Goal: Communication & Community: Answer question/provide support

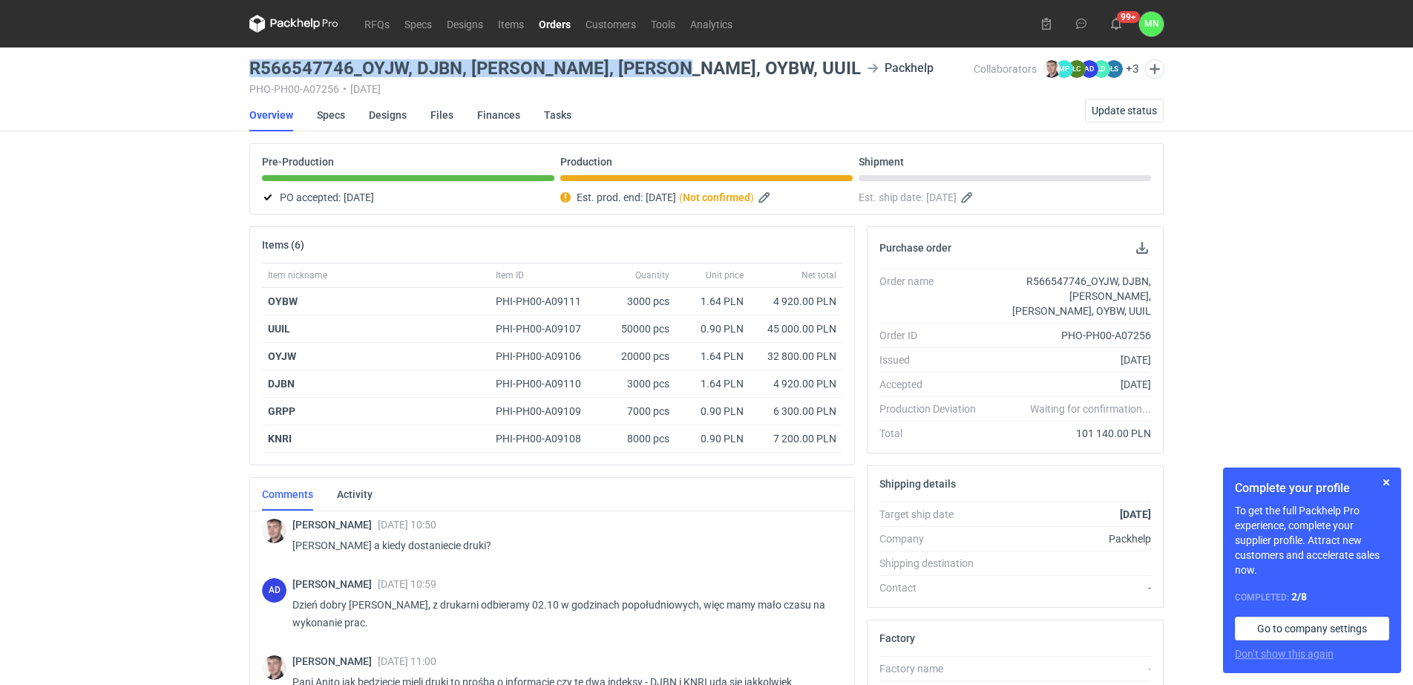
drag, startPoint x: 666, startPoint y: 68, endPoint x: 243, endPoint y: 68, distance: 422.9
click at [243, 68] on main "R566547746_OYJW, DJBN, GRPP, KNRI, OYBW, UUIL Packhelp PHO-PH00-A07256 • 19/09/…" at bounding box center [706, 525] width 926 height 957
copy h3 "R566547746_OYJW, DJBN, GRPP, KNRI, OYBW, UUIL"
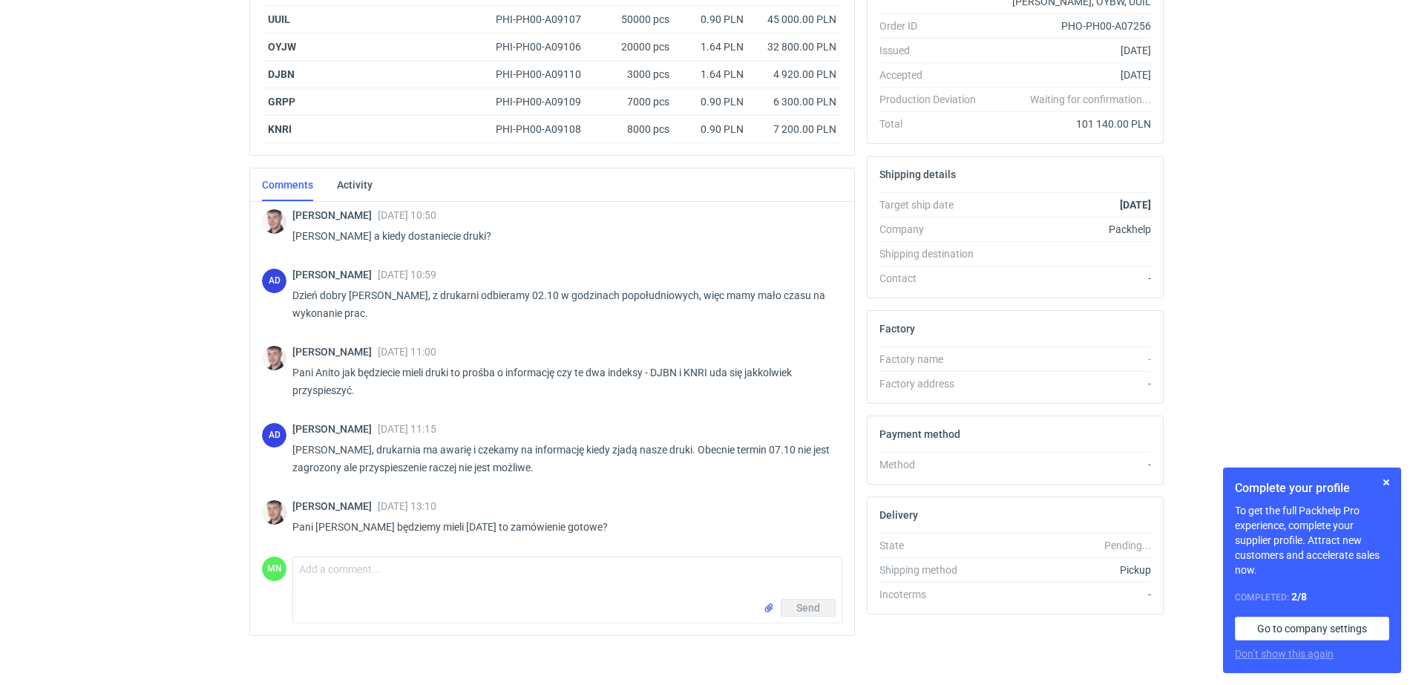
scroll to position [320, 0]
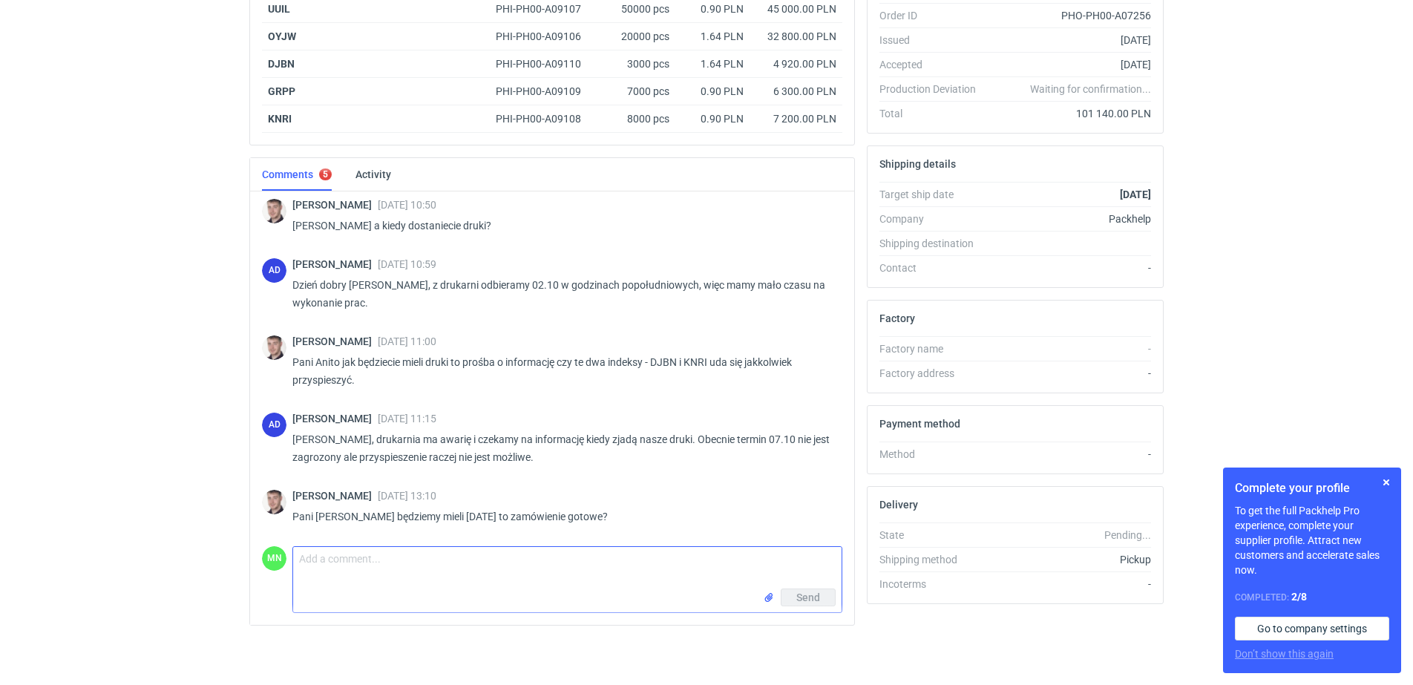
click at [390, 579] on textarea "Comment message" at bounding box center [567, 568] width 548 height 42
drag, startPoint x: 451, startPoint y: 562, endPoint x: 393, endPoint y: 553, distance: 58.5
type textarea "Panie Macieju, jutro od rana mamy mieć produkcję, jutro wrócimy z informacją na…"
click at [794, 599] on button "Send" at bounding box center [807, 597] width 55 height 18
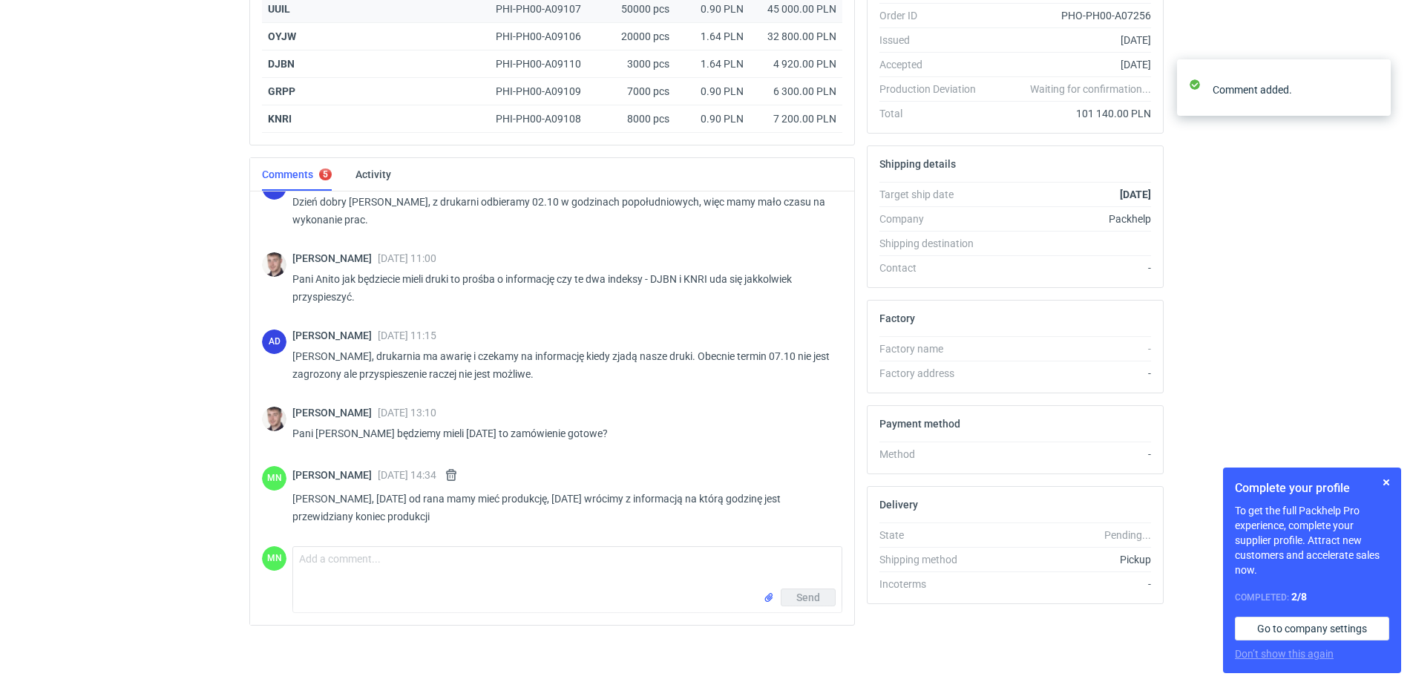
scroll to position [1356, 0]
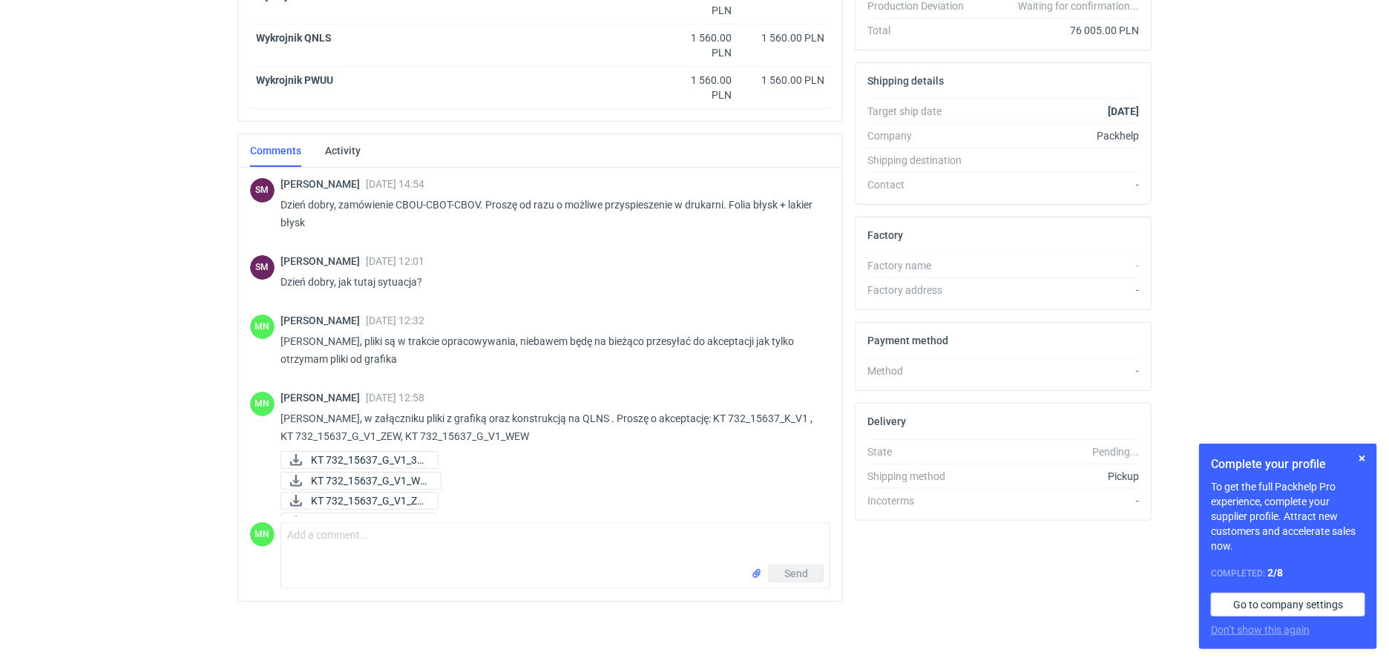
scroll to position [165, 0]
